Goal: Task Accomplishment & Management: Manage account settings

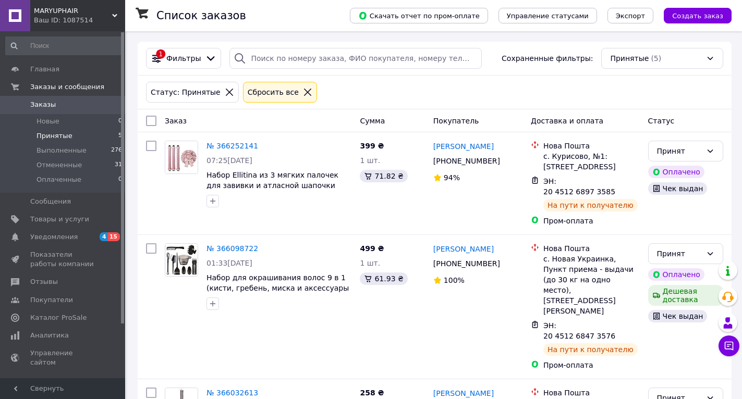
click at [67, 139] on span "Принятые" at bounding box center [54, 135] width 36 height 9
click at [46, 220] on span "Товары и услуги" at bounding box center [59, 219] width 59 height 9
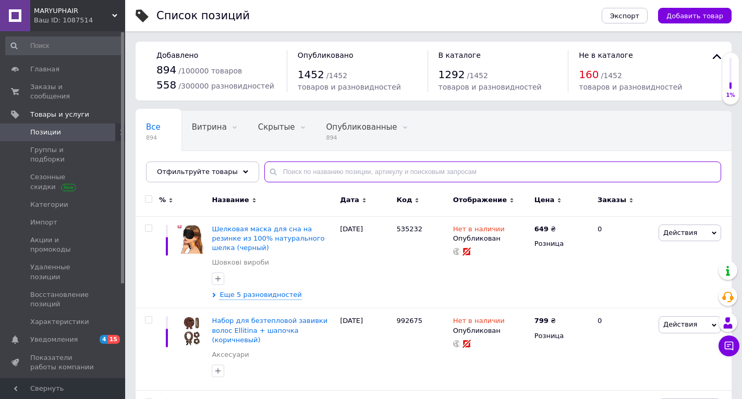
click at [300, 176] on input "text" at bounding box center [492, 172] width 457 height 21
type input "4094"
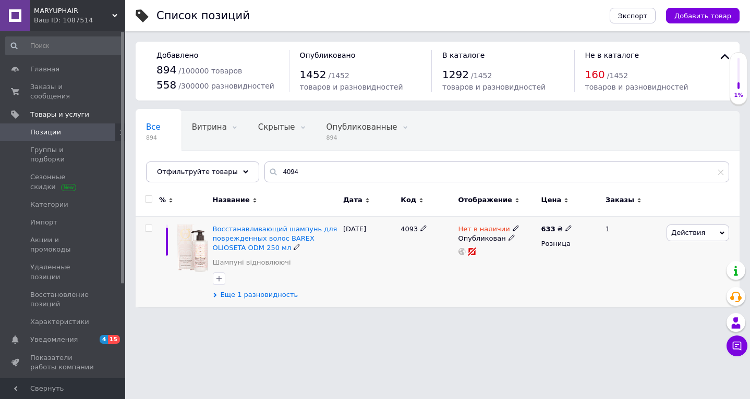
click at [240, 292] on span "Еще 1 разновидность" at bounding box center [260, 294] width 78 height 9
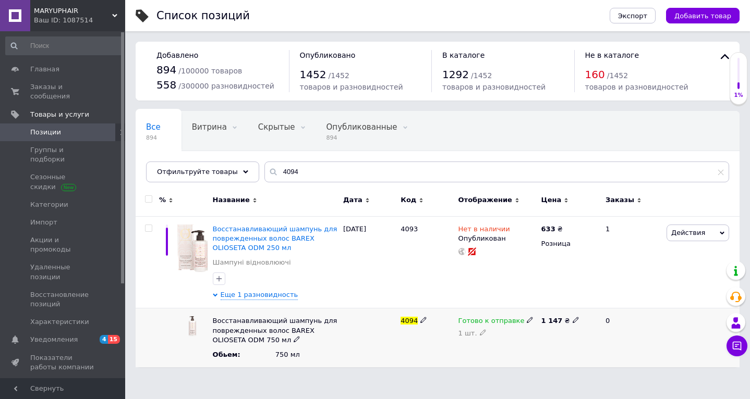
click at [527, 321] on icon at bounding box center [530, 320] width 6 height 6
click at [490, 358] on li "Нет в наличии" at bounding box center [494, 365] width 81 height 15
click at [480, 331] on icon at bounding box center [483, 332] width 6 height 6
drag, startPoint x: 477, startPoint y: 338, endPoint x: 405, endPoint y: 339, distance: 71.4
click at [414, 338] on div "Восстанавливающий шампунь для поврежденных волос BAREX OLIOSETA ODM 750 мл Обье…" at bounding box center [438, 338] width 604 height 59
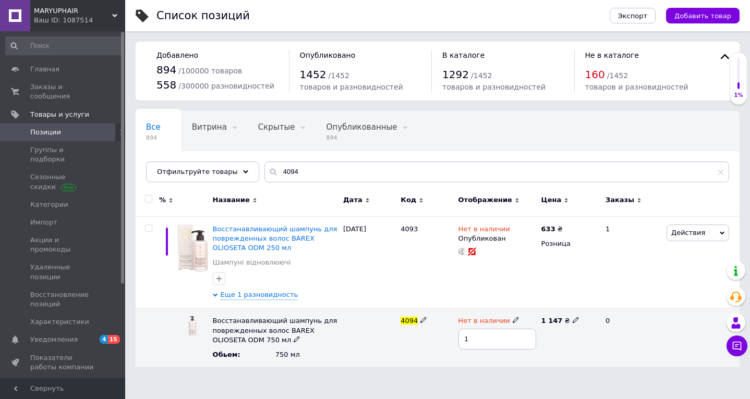
type input "0"
click at [420, 373] on div "Список позиций Экспорт Добавить товар Добавлено 894 / 100000 товаров 558 / 3000…" at bounding box center [437, 189] width 625 height 378
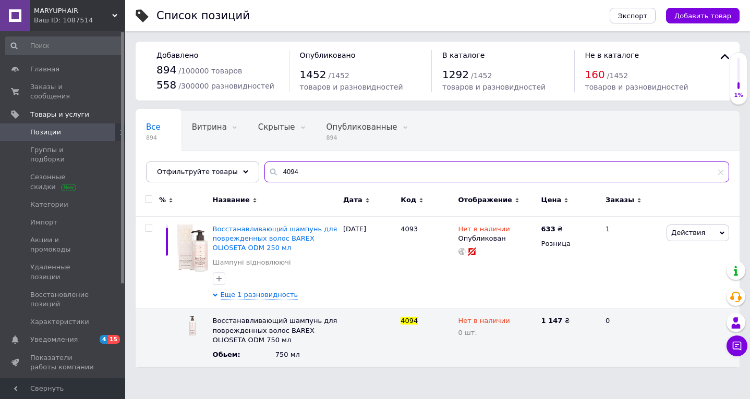
drag, startPoint x: 310, startPoint y: 173, endPoint x: 137, endPoint y: 165, distance: 173.8
click at [161, 164] on div "Отфильтруйте товары 4094" at bounding box center [437, 172] width 583 height 21
paste input "90599"
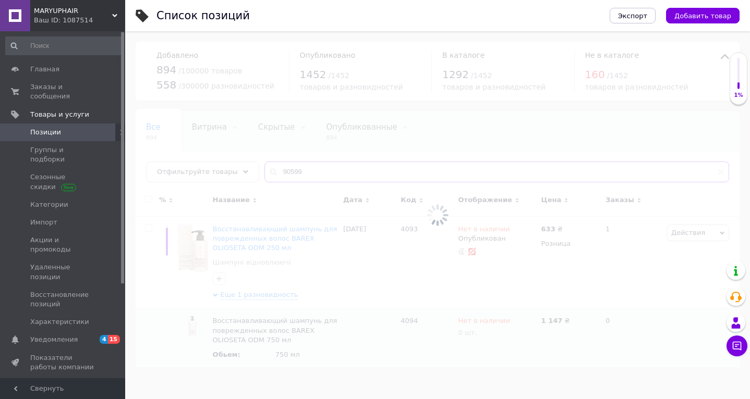
type input "90599"
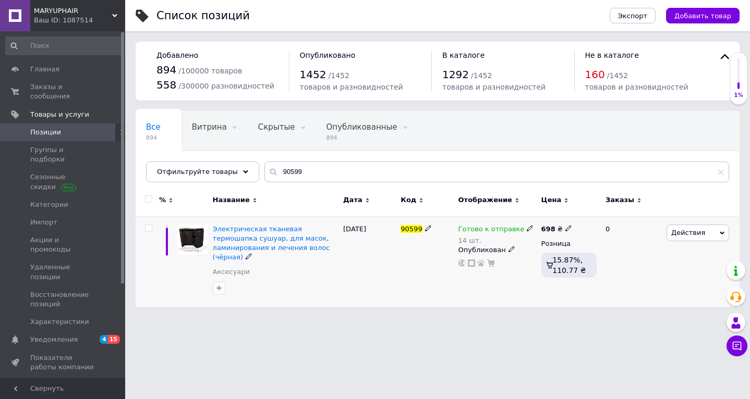
click at [527, 228] on icon at bounding box center [530, 228] width 6 height 6
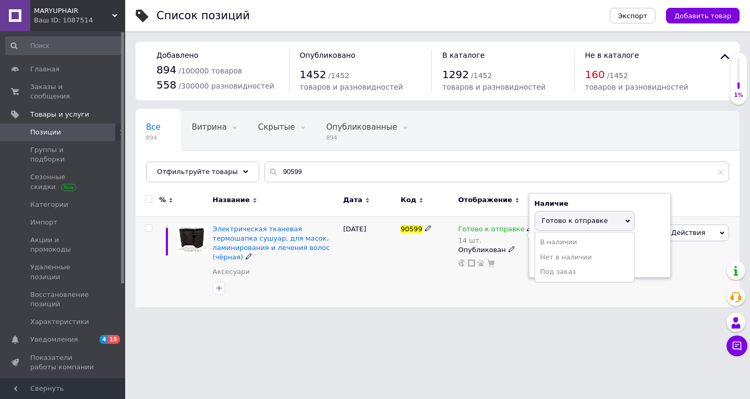
click at [556, 217] on span "Готово к отправке" at bounding box center [575, 221] width 66 height 8
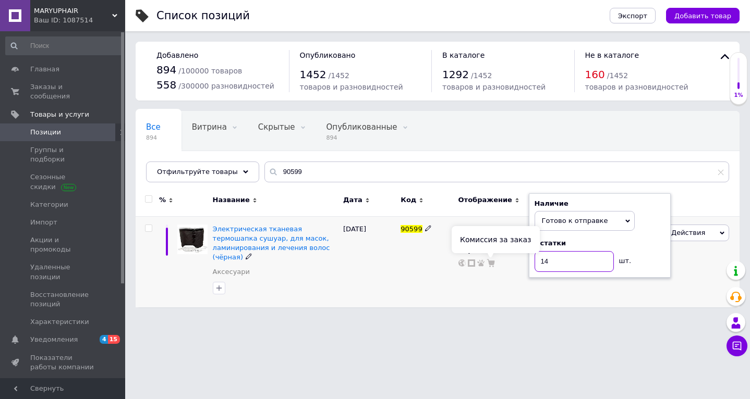
drag, startPoint x: 556, startPoint y: 262, endPoint x: 490, endPoint y: 267, distance: 66.4
click at [490, 267] on div "Готово к отправке 14 шт. Наличие Готово к отправке В наличии Нет в наличии Под …" at bounding box center [497, 246] width 78 height 43
type input "11"
click at [489, 290] on div "Готово к отправке 14 шт. Наличие Готово к отправке В наличии Нет в наличии Под …" at bounding box center [497, 261] width 83 height 91
